Goal: Entertainment & Leisure: Consume media (video, audio)

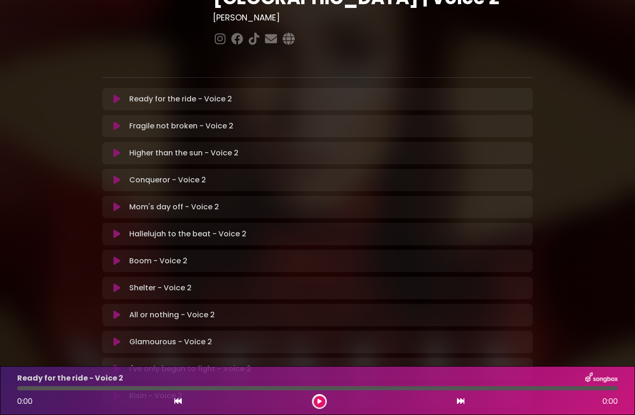
scroll to position [139, 0]
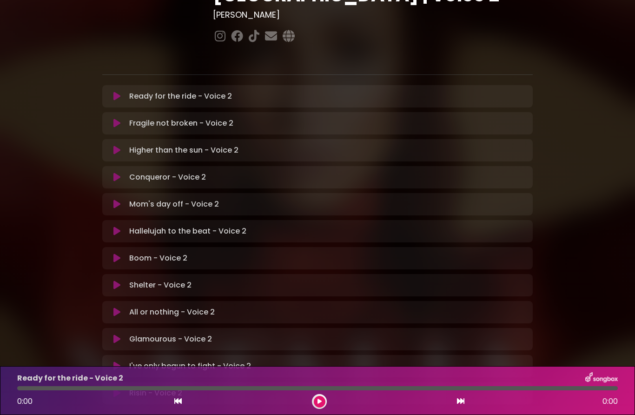
click at [116, 334] on icon at bounding box center [116, 338] width 7 height 9
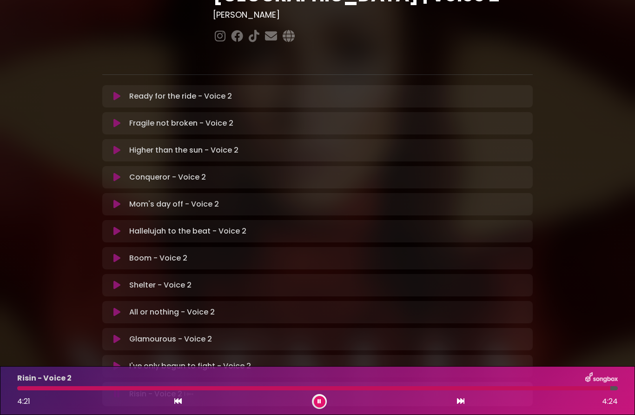
click at [278, 220] on div "Hallelujah to the beat - Voice 2 Loading Track... Your Feedback" at bounding box center [317, 231] width 430 height 22
click at [118, 226] on icon at bounding box center [116, 230] width 7 height 9
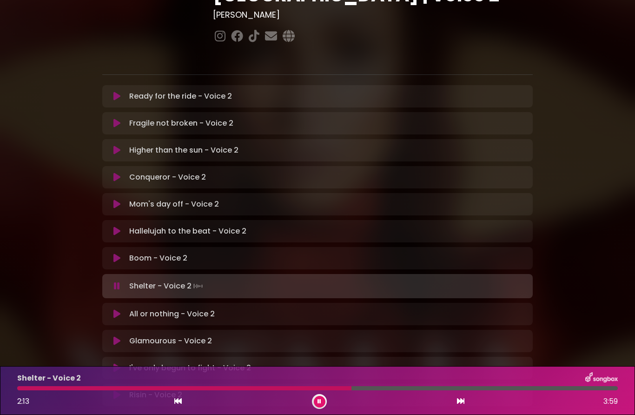
click at [323, 395] on div at bounding box center [319, 401] width 15 height 15
click at [319, 404] on button at bounding box center [320, 401] width 12 height 12
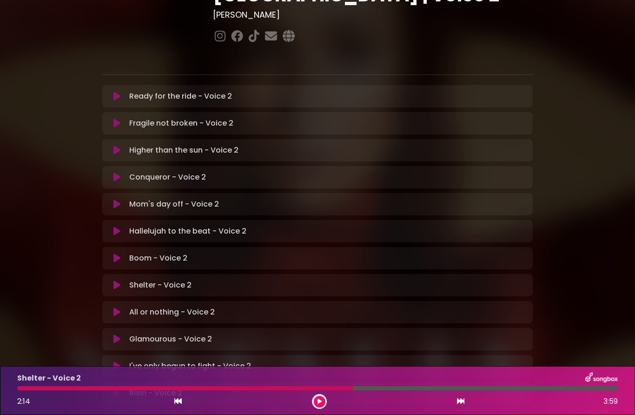
click at [203, 386] on div at bounding box center [185, 388] width 336 height 4
click at [323, 401] on button at bounding box center [320, 401] width 12 height 12
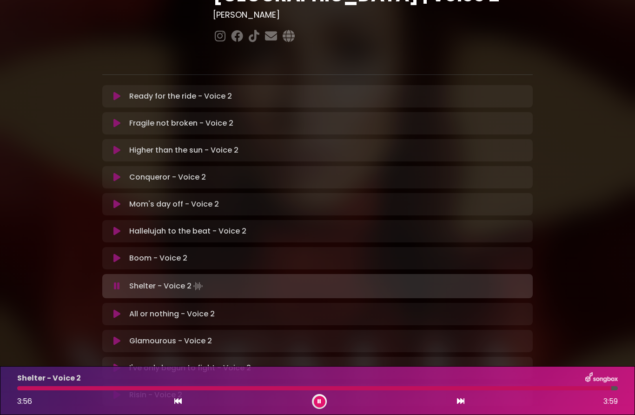
click at [118, 309] on icon at bounding box center [116, 313] width 7 height 9
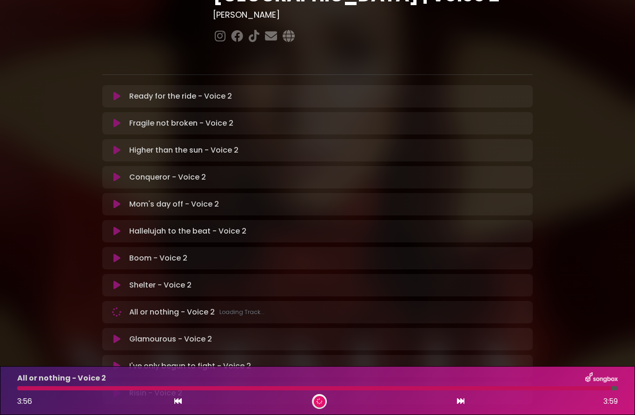
click at [121, 280] on button at bounding box center [117, 284] width 18 height 9
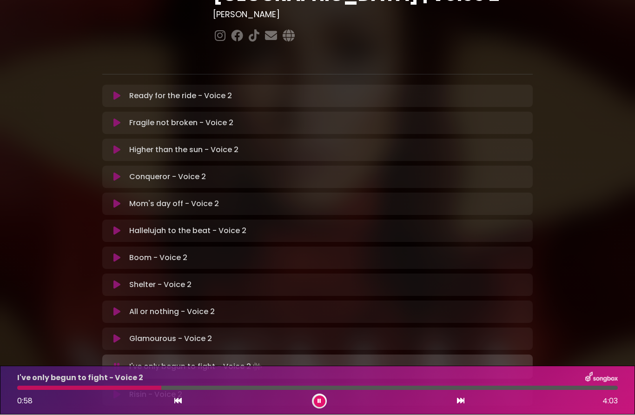
scroll to position [22, 0]
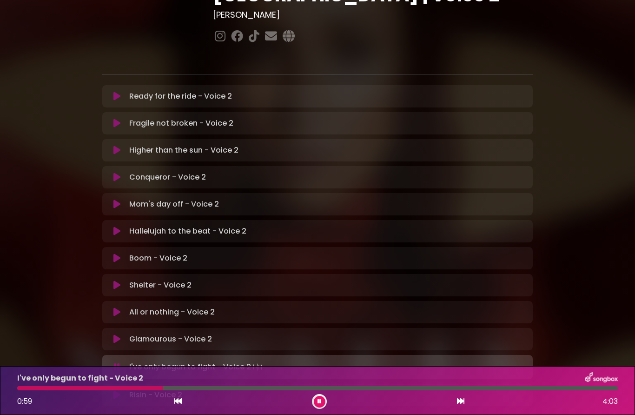
click at [33, 384] on div "I've only begun to fight - Voice 2 0:59 4:03" at bounding box center [318, 390] width 612 height 37
click at [27, 389] on div at bounding box center [90, 388] width 147 height 4
click at [54, 389] on div at bounding box center [104, 388] width 174 height 4
click at [86, 387] on div at bounding box center [93, 388] width 152 height 4
click at [58, 387] on div at bounding box center [52, 388] width 71 height 4
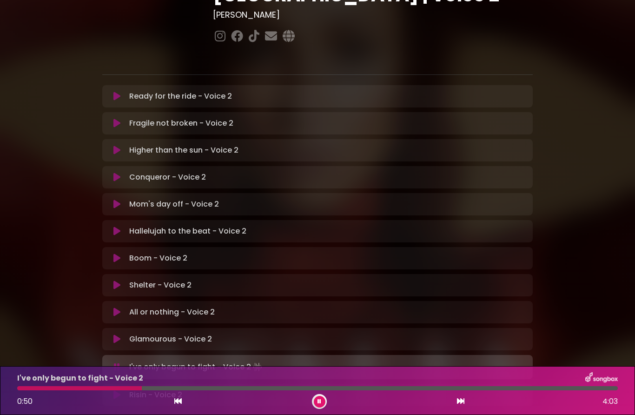
click at [74, 382] on p "I've only begun to fight - Voice 2" at bounding box center [80, 377] width 126 height 11
click at [64, 389] on div at bounding box center [80, 388] width 126 height 4
click at [178, 389] on div at bounding box center [143, 388] width 253 height 4
click at [92, 389] on div at bounding box center [150, 388] width 267 height 4
click at [263, 386] on div at bounding box center [210, 388] width 387 height 4
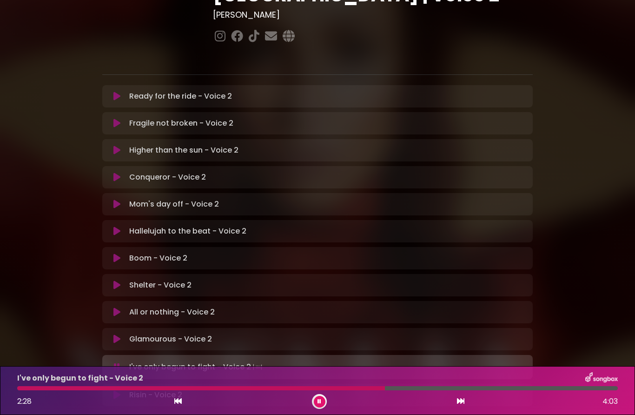
click at [132, 395] on div "2:28 4:03" at bounding box center [318, 401] width 612 height 15
click at [126, 386] on div at bounding box center [201, 388] width 369 height 4
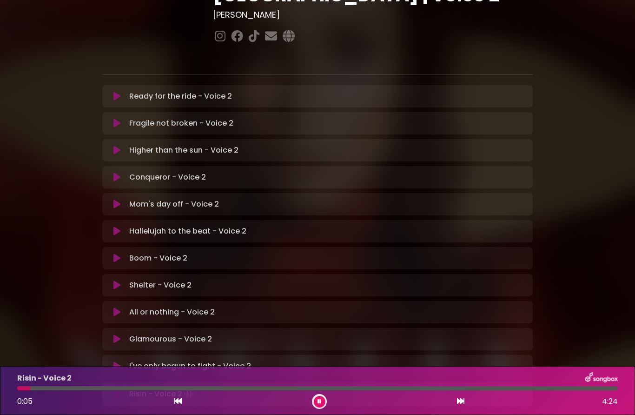
click at [120, 334] on button at bounding box center [117, 338] width 18 height 9
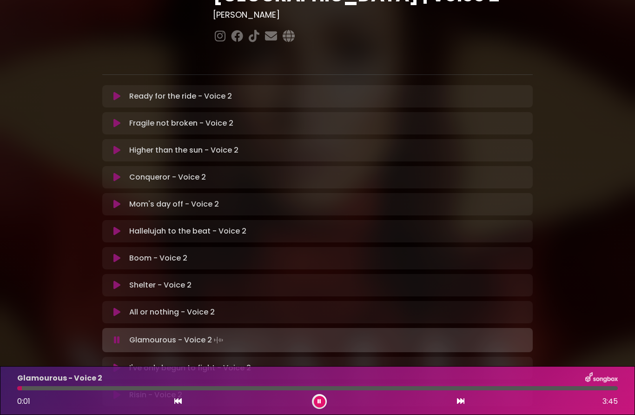
click at [284, 410] on div "Glamourous - Voice 2 0:01 3:45" at bounding box center [317, 390] width 635 height 49
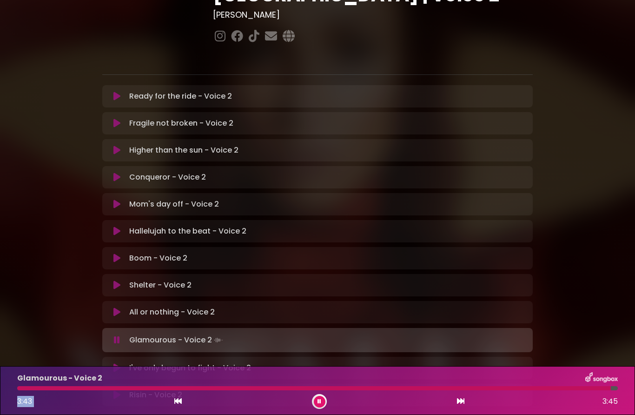
click at [461, 402] on icon at bounding box center [460, 400] width 7 height 7
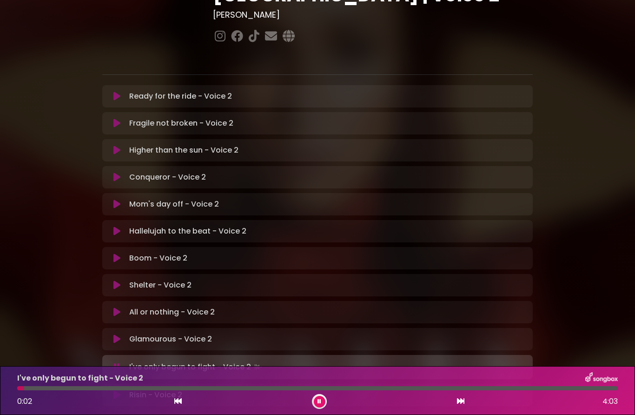
click at [119, 280] on icon at bounding box center [116, 284] width 7 height 9
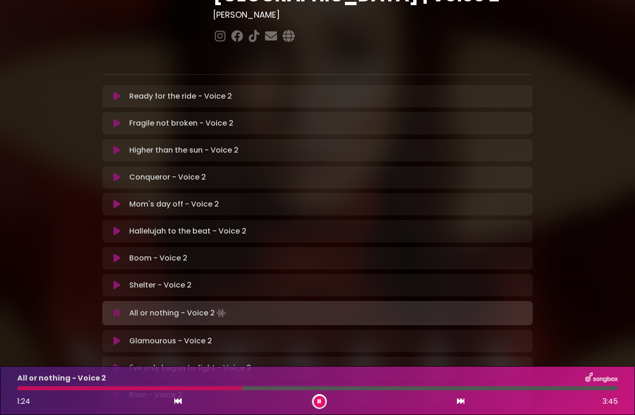
click at [52, 387] on div at bounding box center [129, 388] width 225 height 4
click at [33, 388] on div at bounding box center [35, 388] width 37 height 4
click at [91, 389] on div at bounding box center [71, 388] width 108 height 4
click at [72, 388] on div at bounding box center [54, 388] width 75 height 4
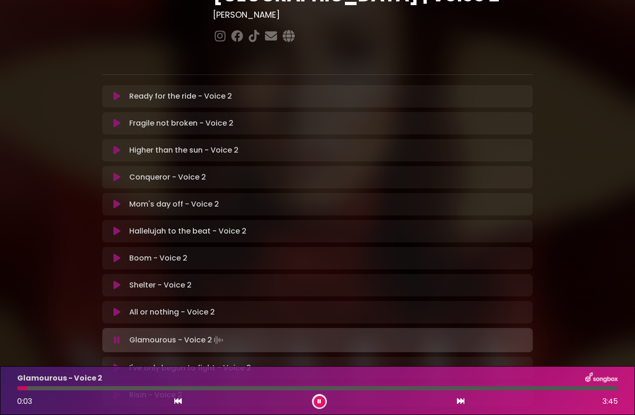
click at [317, 404] on button at bounding box center [320, 401] width 12 height 12
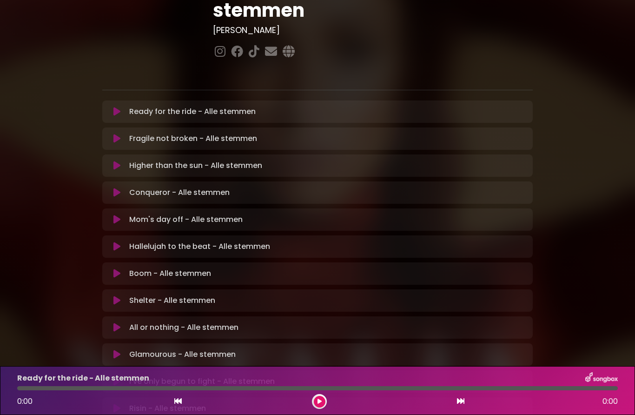
scroll to position [145, 0]
click at [117, 296] on icon at bounding box center [116, 300] width 7 height 9
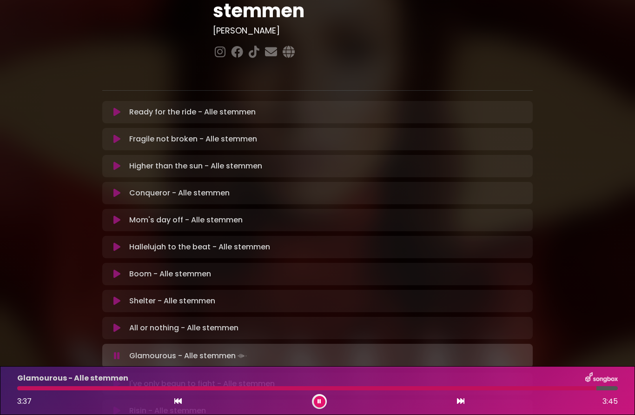
click at [118, 379] on icon at bounding box center [116, 383] width 7 height 9
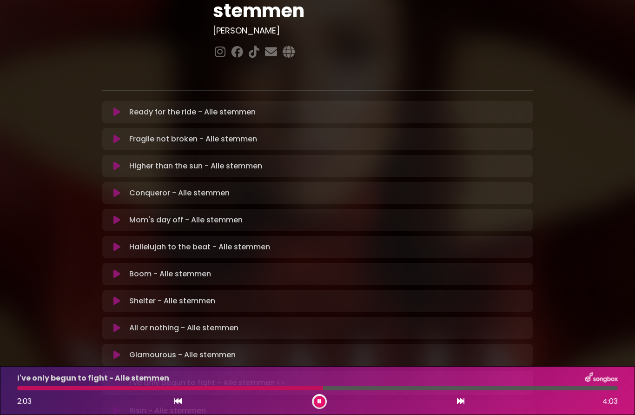
click at [105, 389] on div at bounding box center [170, 388] width 306 height 4
click at [316, 397] on button at bounding box center [320, 401] width 12 height 12
click at [91, 389] on div at bounding box center [92, 388] width 151 height 4
click at [84, 388] on div at bounding box center [92, 388] width 151 height 4
click at [97, 395] on div "1:01 4:03" at bounding box center [318, 401] width 612 height 15
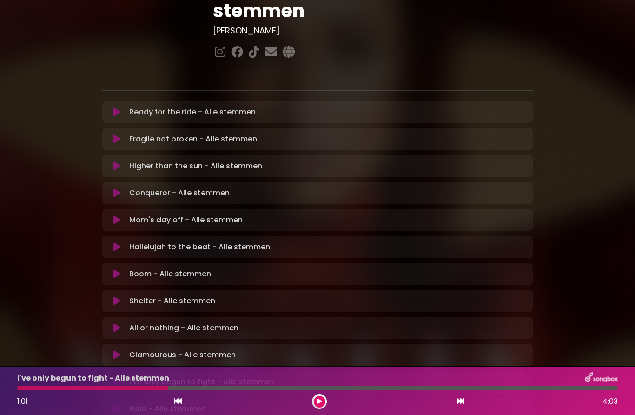
click at [113, 386] on div at bounding box center [92, 388] width 151 height 4
click at [145, 386] on div at bounding box center [92, 388] width 151 height 4
click at [73, 389] on div at bounding box center [92, 388] width 151 height 4
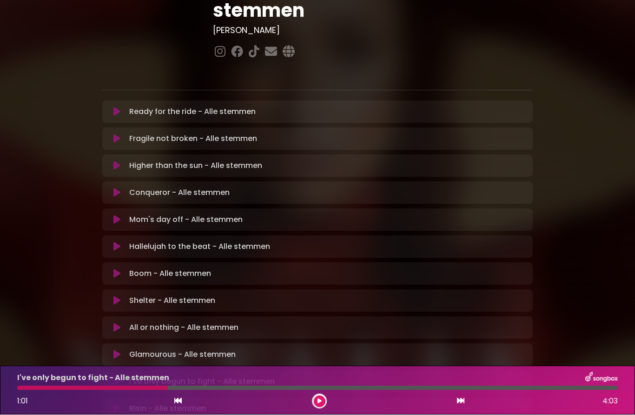
scroll to position [39, 0]
click at [95, 386] on div at bounding box center [92, 388] width 151 height 4
click at [108, 388] on div at bounding box center [92, 388] width 151 height 4
click at [127, 387] on div at bounding box center [92, 388] width 151 height 4
click at [162, 344] on div "[PERSON_NAME] in [GEOGRAPHIC_DATA] | [GEOGRAPHIC_DATA] 1 - [GEOGRAPHIC_DATA] - …" at bounding box center [317, 156] width 635 height 603
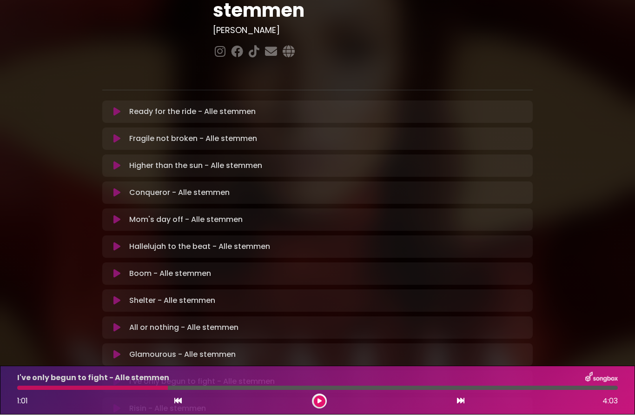
click at [128, 388] on div at bounding box center [92, 388] width 151 height 4
click at [113, 377] on icon at bounding box center [116, 381] width 7 height 9
click at [105, 388] on div at bounding box center [75, 388] width 116 height 4
